Goal: Transaction & Acquisition: Purchase product/service

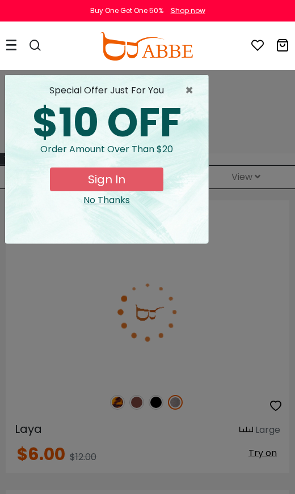
click at [268, 381] on div "× special offer just for you $10 OFF Order amount over than $20 Sign In No Than…" at bounding box center [147, 247] width 295 height 494
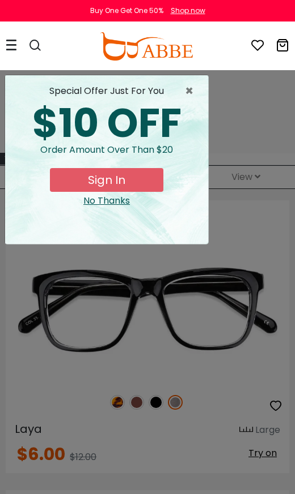
click at [195, 86] on span "×" at bounding box center [192, 91] width 14 height 14
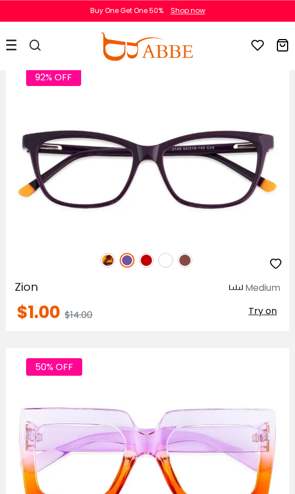
scroll to position [3584, 0]
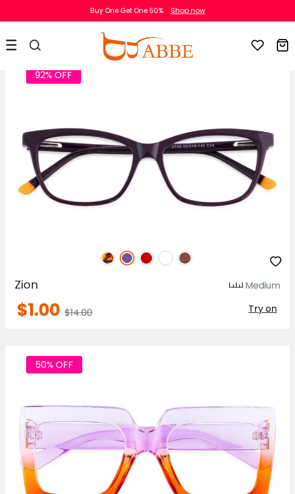
click at [154, 252] on div "92% OFF" at bounding box center [147, 258] width 283 height 24
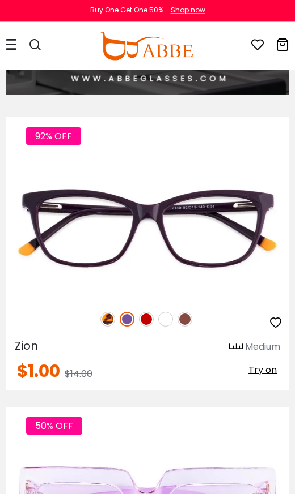
scroll to position [3523, 0]
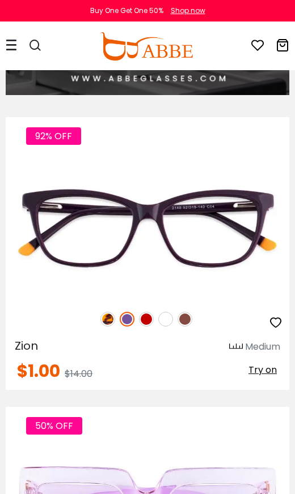
click at [154, 314] on div "92% OFF" at bounding box center [147, 320] width 283 height 24
click at [152, 314] on div "92% OFF" at bounding box center [147, 320] width 283 height 24
click at [152, 316] on img at bounding box center [146, 319] width 15 height 15
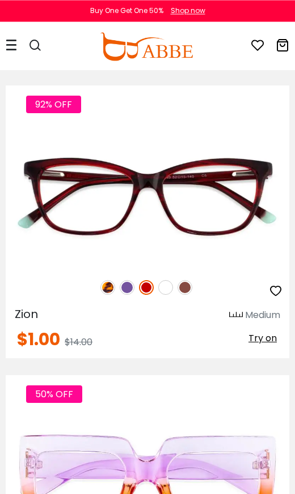
scroll to position [3555, 0]
click at [110, 277] on div "92% OFF" at bounding box center [147, 288] width 283 height 24
click at [105, 284] on img at bounding box center [107, 287] width 15 height 15
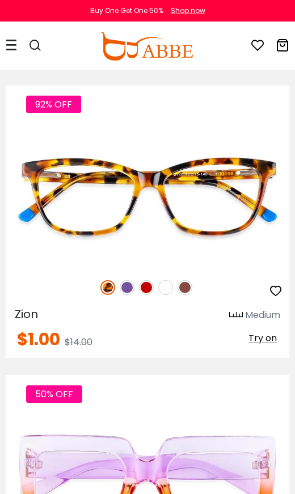
click at [167, 285] on img at bounding box center [165, 287] width 15 height 15
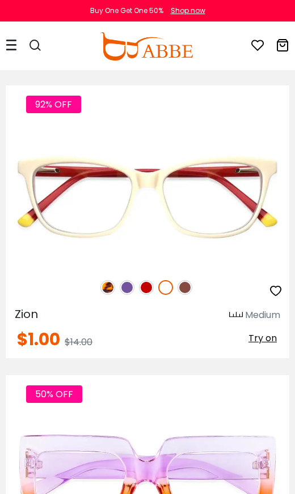
click at [187, 285] on img at bounding box center [184, 287] width 15 height 15
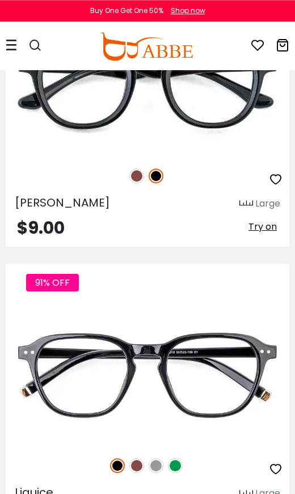
scroll to position [5117, 0]
click at [182, 466] on img at bounding box center [175, 466] width 15 height 15
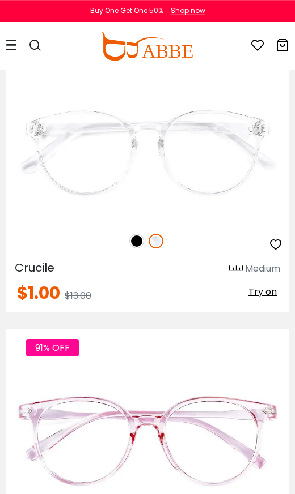
scroll to position [12302, 0]
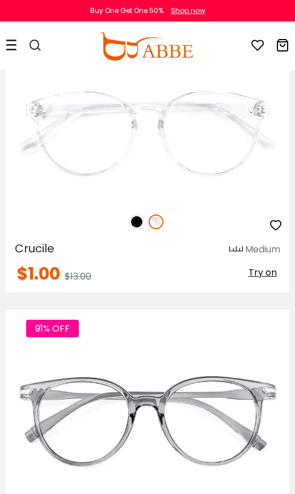
scroll to position [12322, 0]
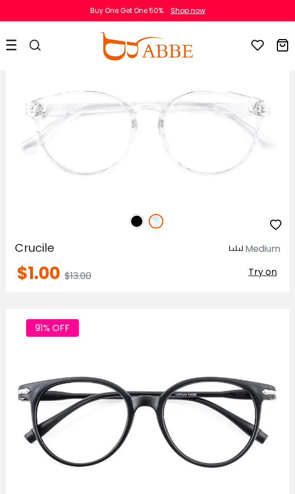
click at [140, 219] on img at bounding box center [136, 221] width 15 height 15
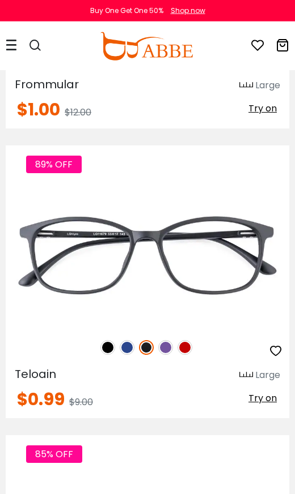
scroll to position [12775, 0]
click at [189, 344] on img at bounding box center [184, 347] width 15 height 15
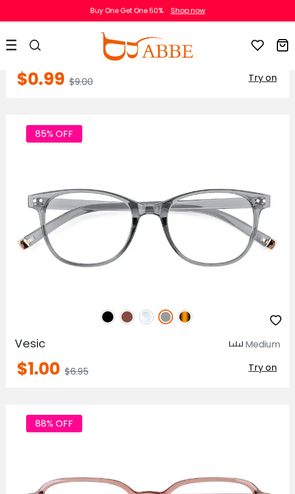
scroll to position [13089, 0]
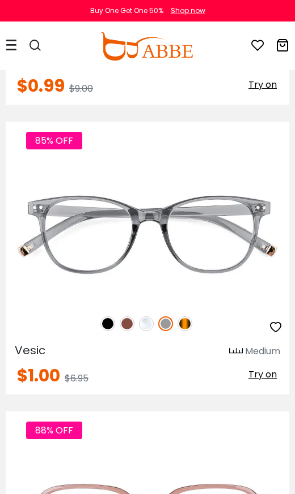
click at [193, 318] on div "85% OFF" at bounding box center [147, 324] width 283 height 24
click at [185, 319] on img at bounding box center [184, 324] width 15 height 15
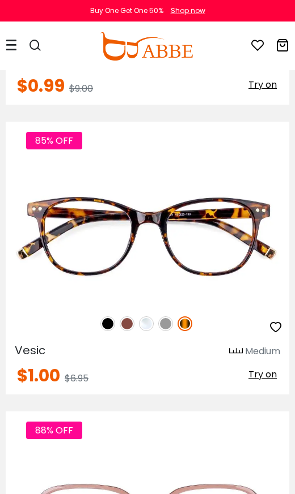
click at [108, 317] on img at bounding box center [107, 324] width 15 height 15
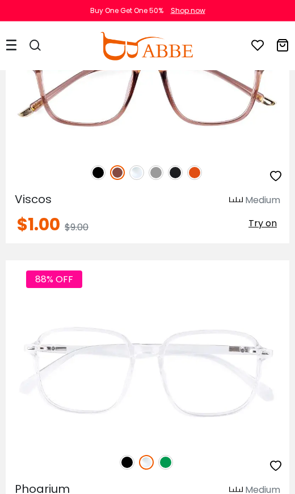
scroll to position [13531, 0]
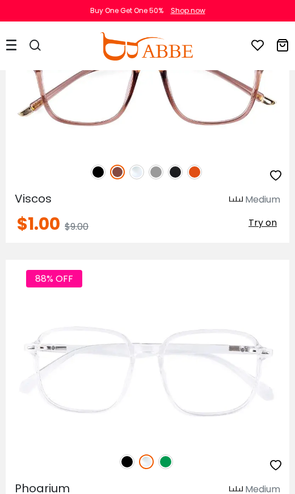
click at [168, 462] on img at bounding box center [165, 462] width 15 height 15
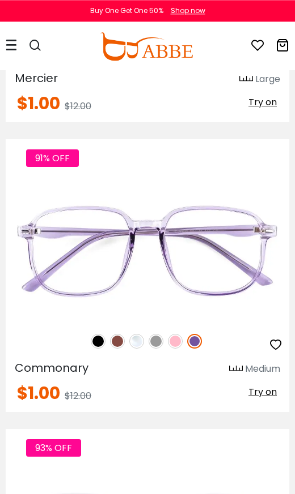
scroll to position [14232, 0]
click at [172, 337] on img at bounding box center [175, 341] width 15 height 15
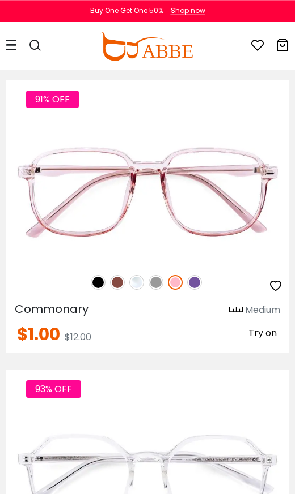
scroll to position [14290, 0]
click at [161, 279] on img at bounding box center [155, 282] width 15 height 15
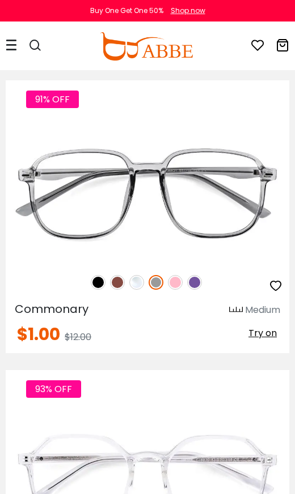
click at [140, 282] on img at bounding box center [136, 282] width 15 height 15
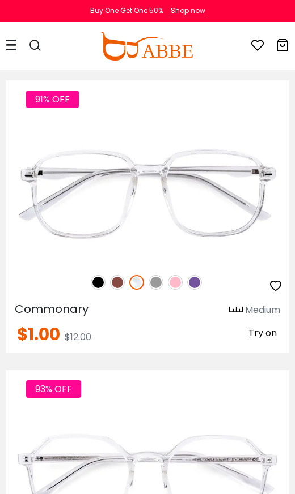
click at [123, 280] on img at bounding box center [117, 282] width 15 height 15
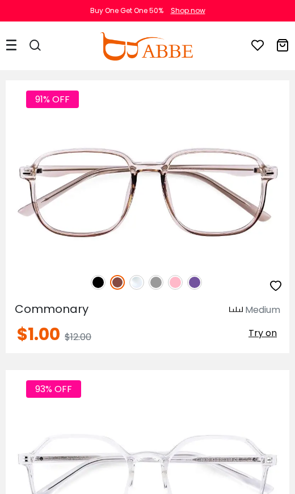
click at [99, 278] on img at bounding box center [98, 282] width 15 height 15
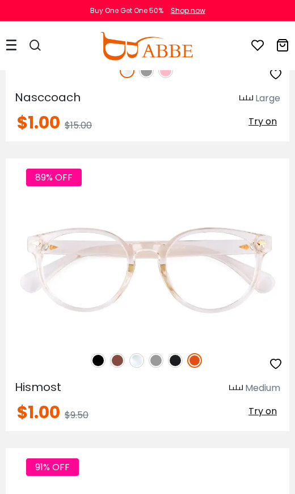
scroll to position [14792, 0]
click at [179, 360] on img at bounding box center [175, 360] width 15 height 15
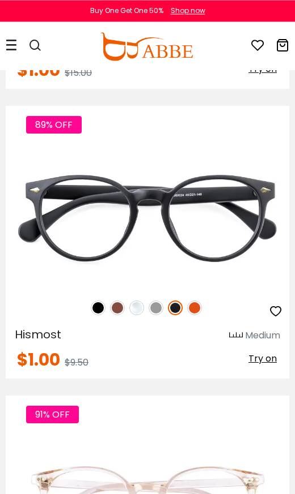
scroll to position [14844, 0]
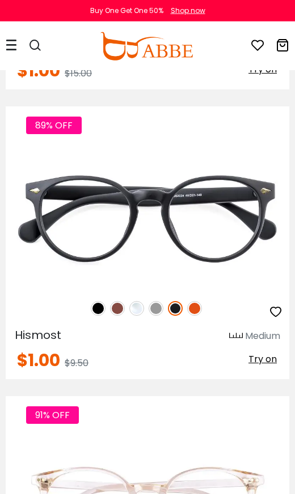
click at [106, 304] on div "89% OFF" at bounding box center [147, 309] width 283 height 24
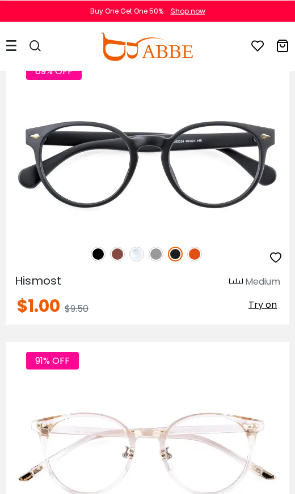
scroll to position [14899, 0]
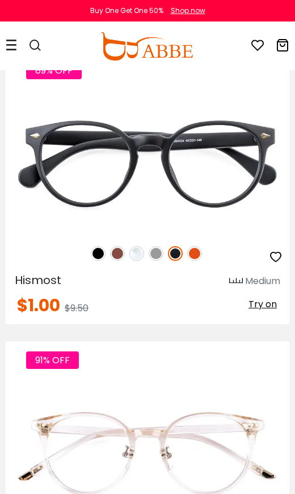
click at [92, 251] on img at bounding box center [98, 253] width 15 height 15
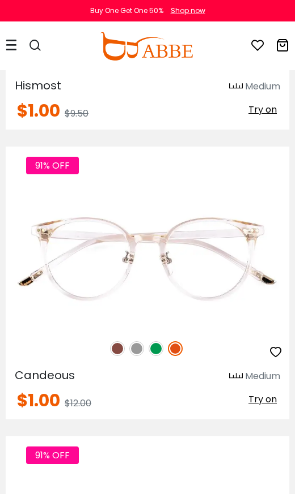
scroll to position [15095, 0]
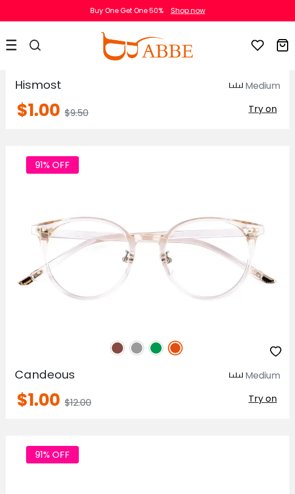
click at [157, 348] on img at bounding box center [155, 348] width 15 height 15
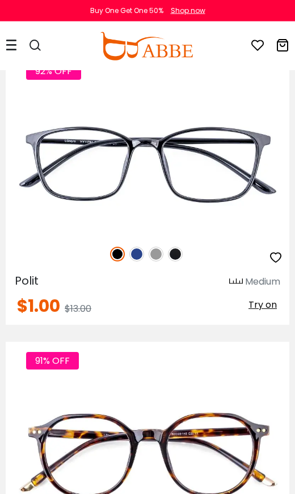
scroll to position [16349, 0]
click at [140, 254] on img at bounding box center [136, 254] width 15 height 15
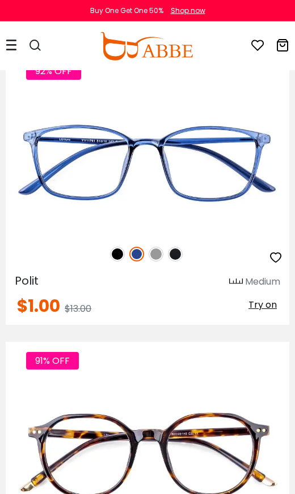
click at [163, 250] on div "92% OFF" at bounding box center [147, 254] width 283 height 24
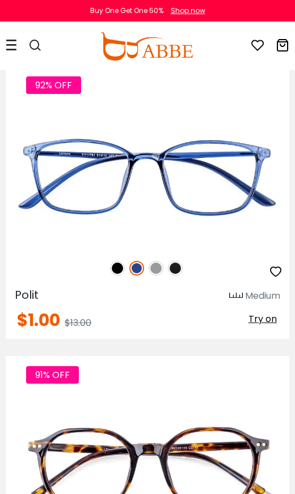
scroll to position [16319, 0]
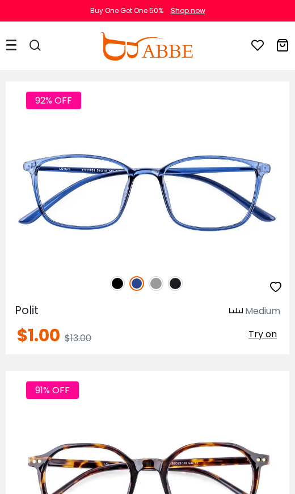
click at [181, 282] on img at bounding box center [175, 283] width 15 height 15
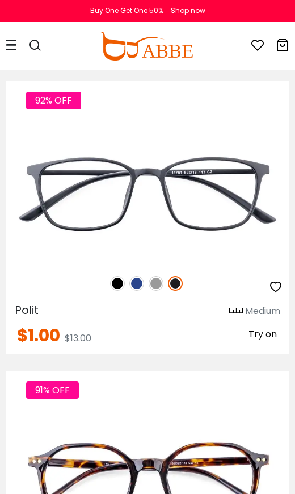
click at [157, 274] on div "92% OFF" at bounding box center [147, 284] width 283 height 24
click at [156, 280] on img at bounding box center [155, 283] width 15 height 15
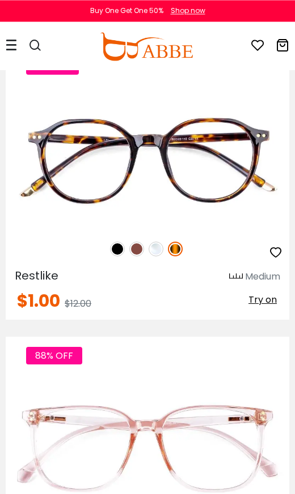
scroll to position [16644, 0]
click at [117, 246] on img at bounding box center [117, 249] width 15 height 15
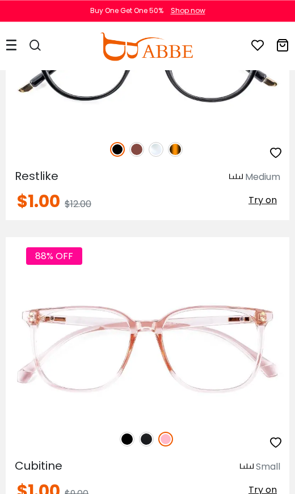
scroll to position [16758, 0]
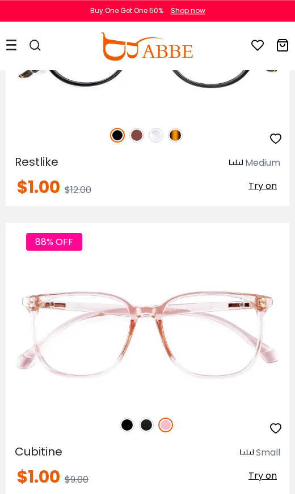
click at [150, 426] on img at bounding box center [146, 425] width 15 height 15
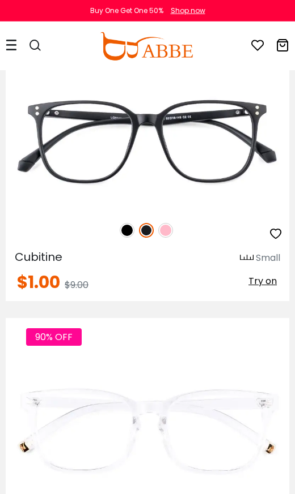
scroll to position [16964, 0]
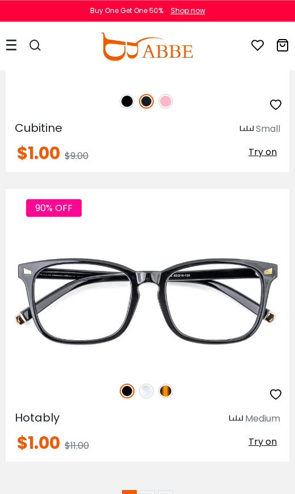
scroll to position [17082, 0]
click at [148, 477] on link "2" at bounding box center [147, 498] width 15 height 15
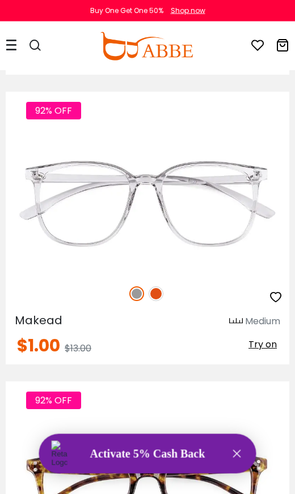
scroll to position [1536, 0]
click at [160, 287] on img at bounding box center [155, 294] width 15 height 15
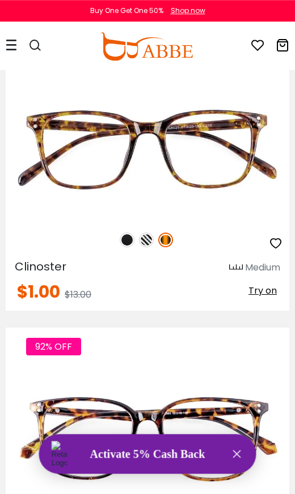
scroll to position [1879, 0]
click at [151, 237] on img at bounding box center [146, 240] width 15 height 15
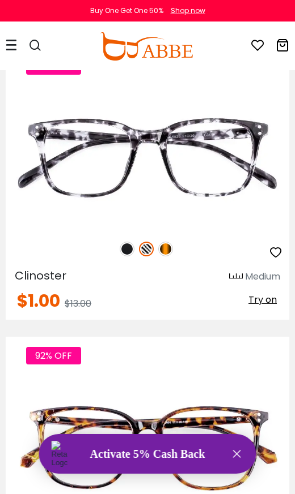
scroll to position [1870, 0]
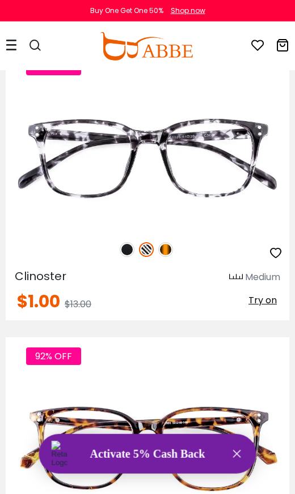
click at [134, 243] on div "92% OFF" at bounding box center [147, 250] width 283 height 24
click at [126, 244] on img at bounding box center [127, 249] width 15 height 15
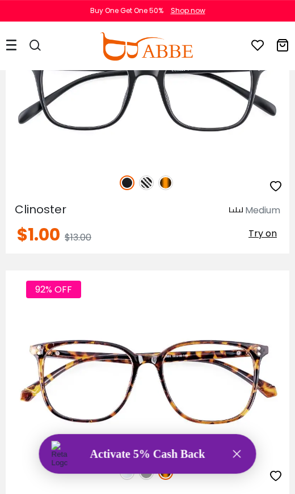
scroll to position [1972, 0]
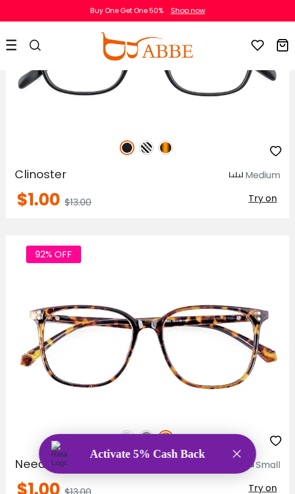
click at [150, 440] on img at bounding box center [146, 437] width 15 height 15
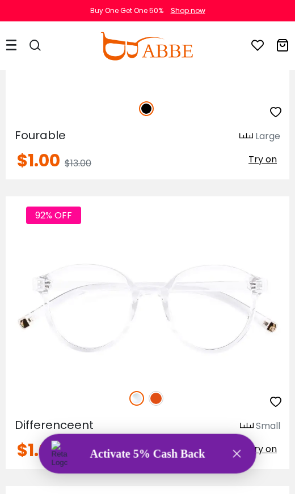
scroll to position [2595, 0]
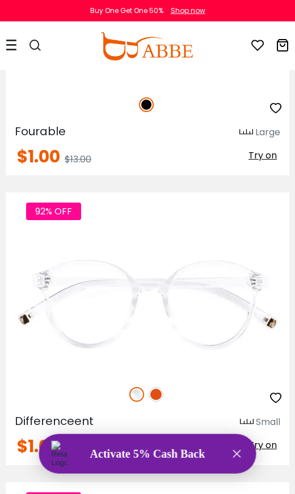
click at [153, 393] on img at bounding box center [155, 394] width 15 height 15
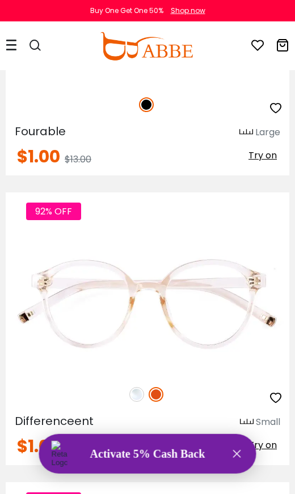
click at [137, 393] on img at bounding box center [136, 394] width 15 height 15
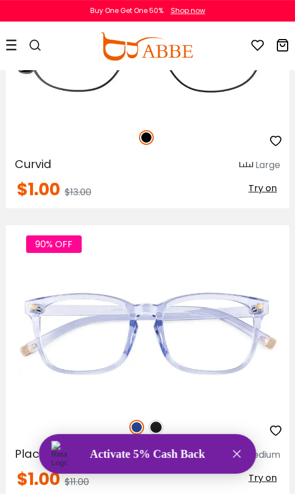
scroll to position [4599, 0]
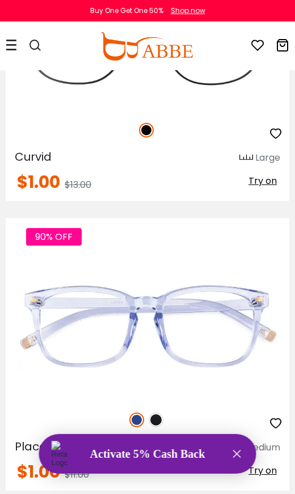
click at [159, 414] on img at bounding box center [155, 420] width 15 height 15
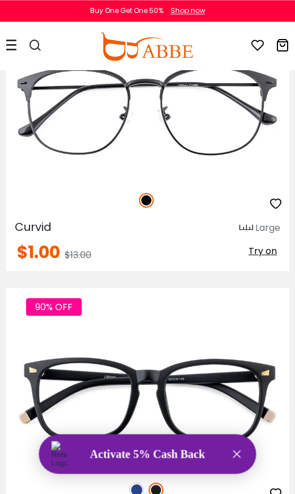
scroll to position [4529, 0]
click at [268, 247] on span "Try on" at bounding box center [262, 251] width 28 height 13
click at [264, 254] on span "Try on" at bounding box center [262, 251] width 28 height 13
click at [267, 249] on span "Try on" at bounding box center [262, 251] width 28 height 13
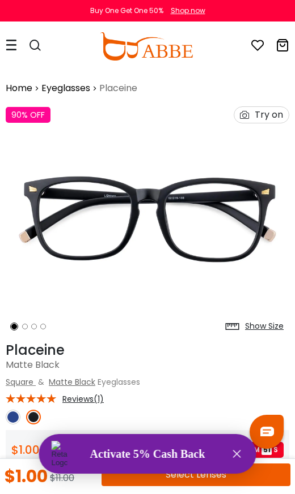
click at [233, 448] on icon "Close" at bounding box center [237, 454] width 14 height 14
